Goal: Task Accomplishment & Management: Use online tool/utility

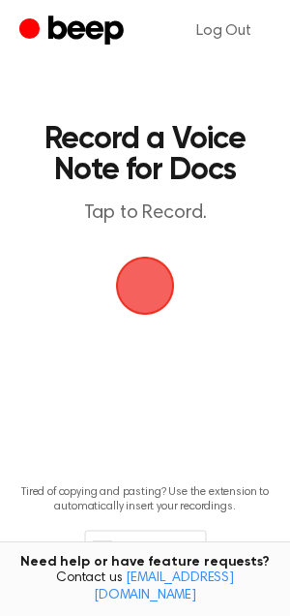
click at [130, 289] on span "button" at bounding box center [145, 285] width 54 height 54
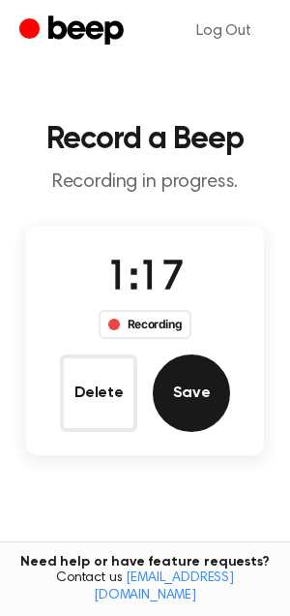
click at [208, 409] on button "Save" at bounding box center [191, 392] width 77 height 77
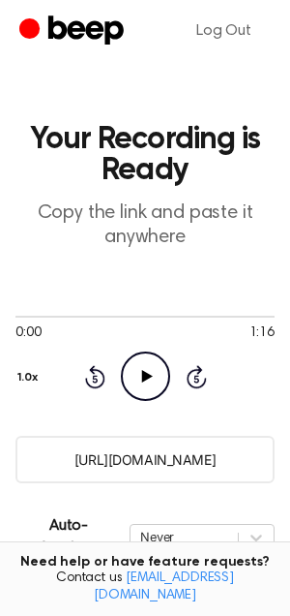
click at [131, 456] on input "[URL][DOMAIN_NAME]" at bounding box center [144, 459] width 259 height 47
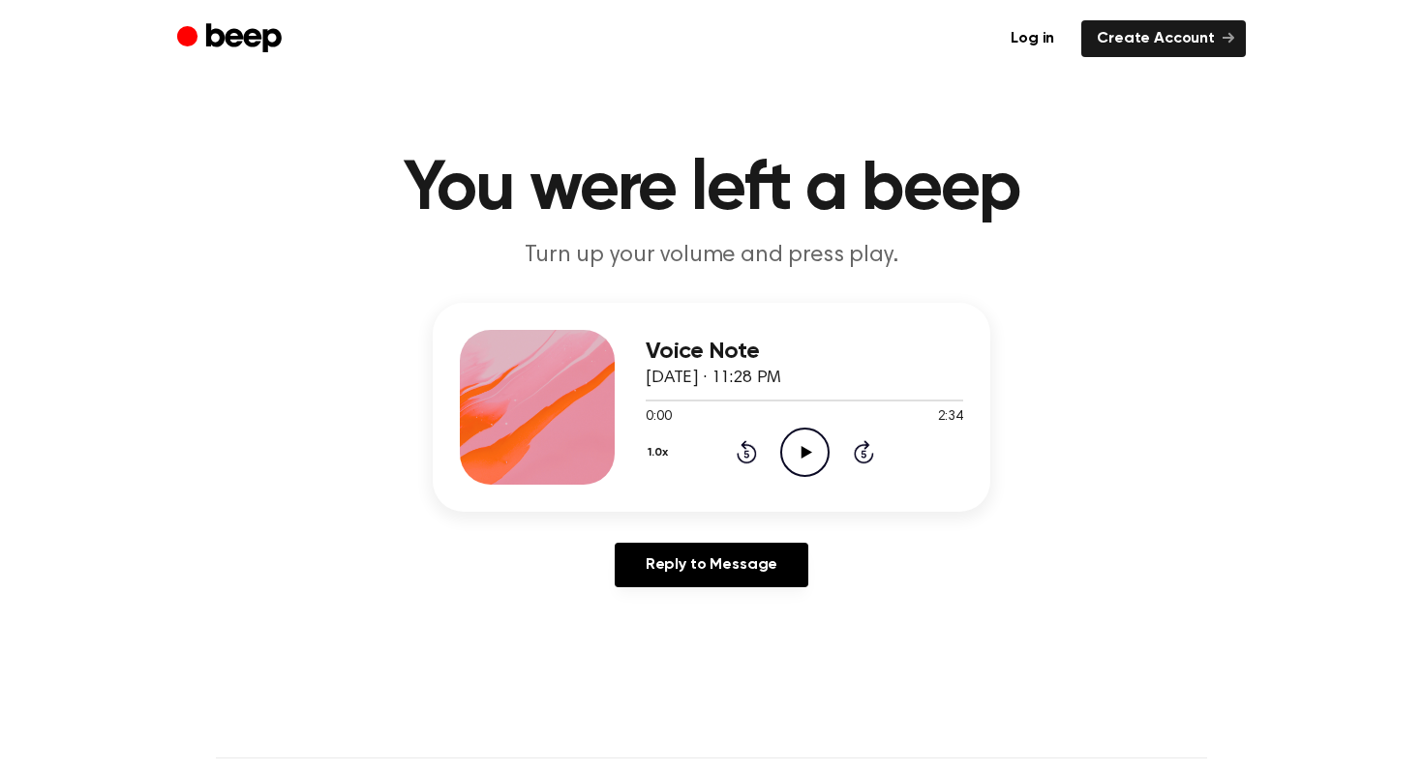
click at [777, 444] on div "1.0x Rewind 5 seconds Play Audio Skip 5 seconds" at bounding box center [804, 452] width 317 height 49
click at [810, 447] on icon "Play Audio" at bounding box center [804, 452] width 49 height 49
click at [657, 454] on button "1.0x" at bounding box center [661, 452] width 30 height 33
click at [681, 668] on span "2.0x" at bounding box center [677, 677] width 24 height 20
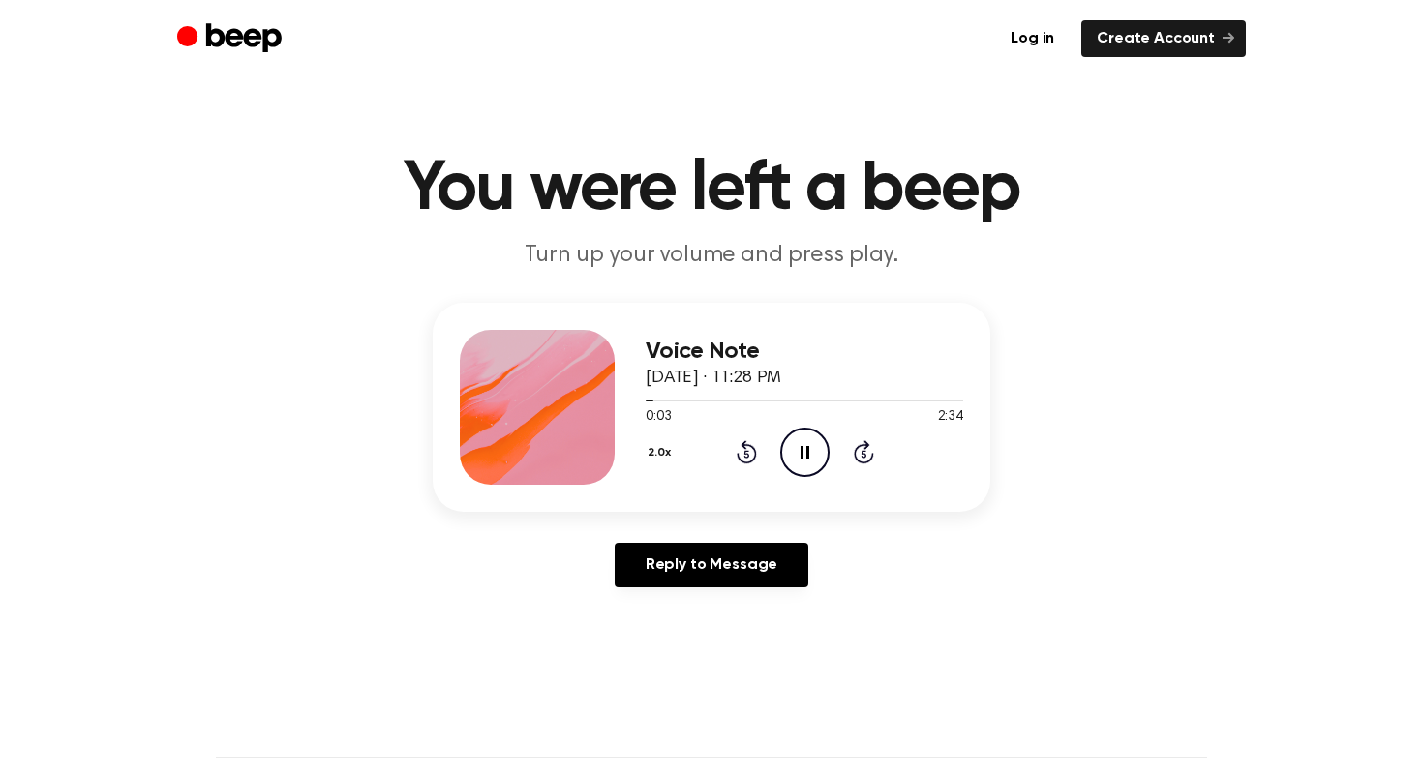
click at [747, 451] on icon at bounding box center [745, 455] width 5 height 8
click at [744, 452] on icon at bounding box center [745, 455] width 5 height 8
click at [747, 451] on icon at bounding box center [745, 455] width 5 height 8
